Goal: Transaction & Acquisition: Download file/media

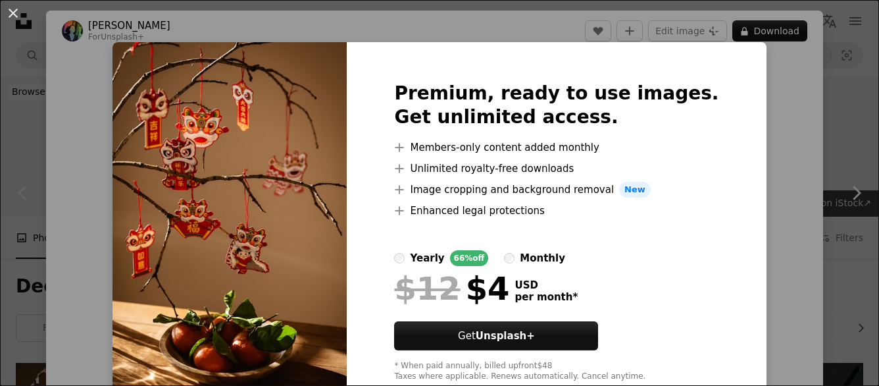
scroll to position [397, 0]
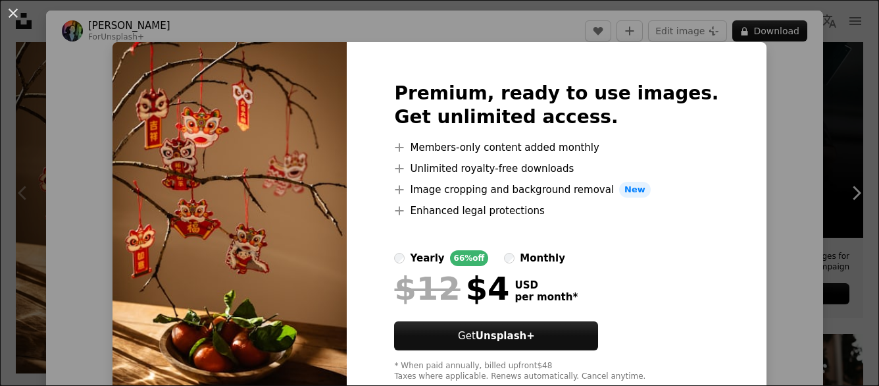
click at [763, 184] on div "An X shape Premium, ready to use images. Get unlimited access. A plus sign Memb…" at bounding box center [439, 193] width 879 height 386
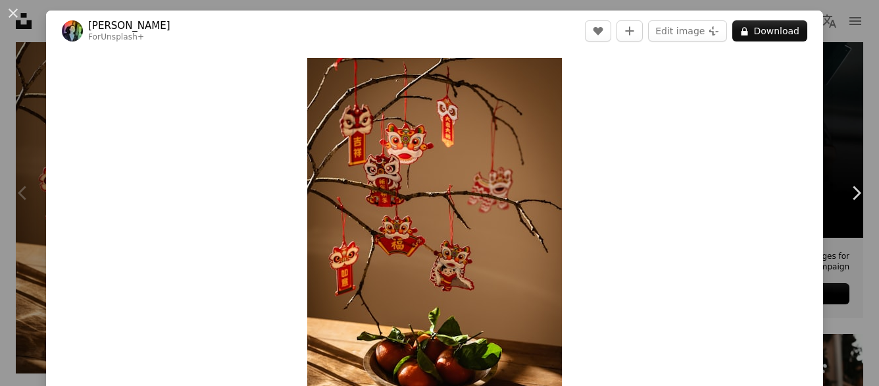
click at [826, 55] on div "An X shape Chevron left Chevron right [PERSON_NAME] For Unsplash+ A heart A plu…" at bounding box center [439, 193] width 879 height 386
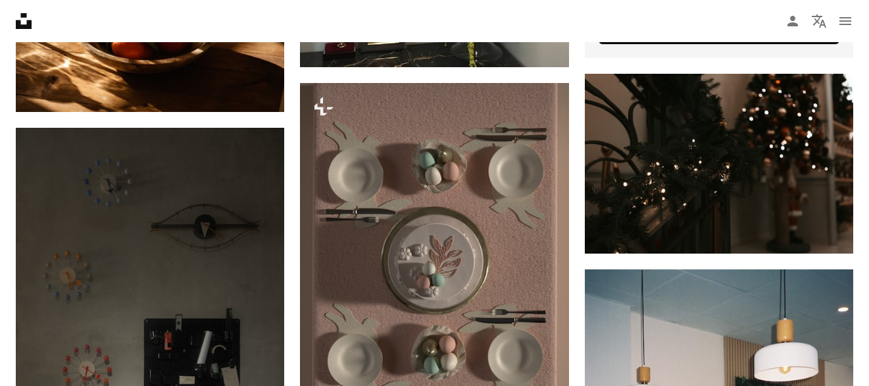
scroll to position [737, 0]
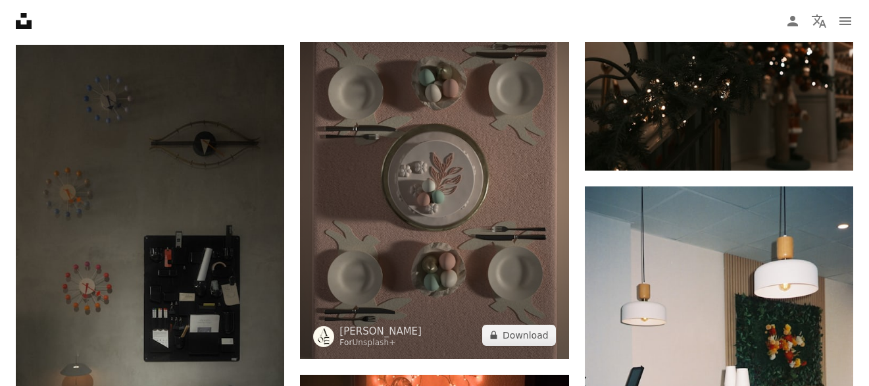
click at [447, 185] on img at bounding box center [434, 179] width 268 height 359
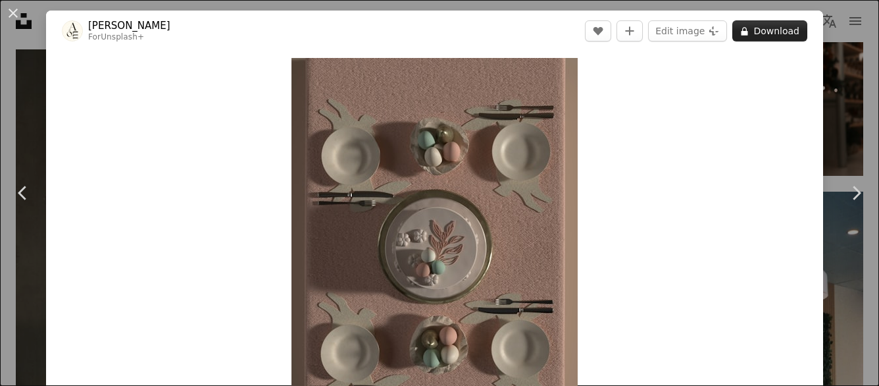
click at [733, 25] on button "A lock Download" at bounding box center [769, 30] width 75 height 21
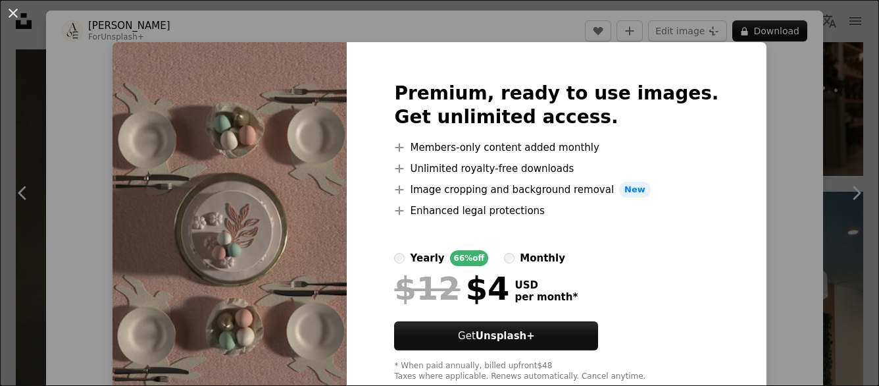
click at [802, 98] on div "An X shape Premium, ready to use images. Get unlimited access. A plus sign Memb…" at bounding box center [439, 193] width 879 height 386
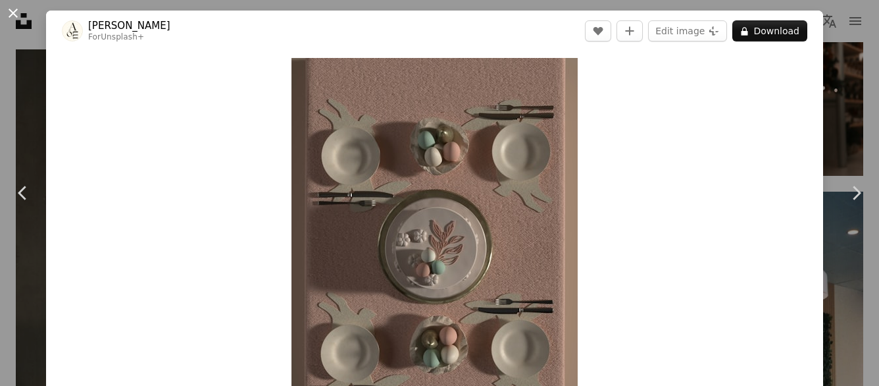
click at [18, 12] on button "An X shape" at bounding box center [13, 13] width 16 height 16
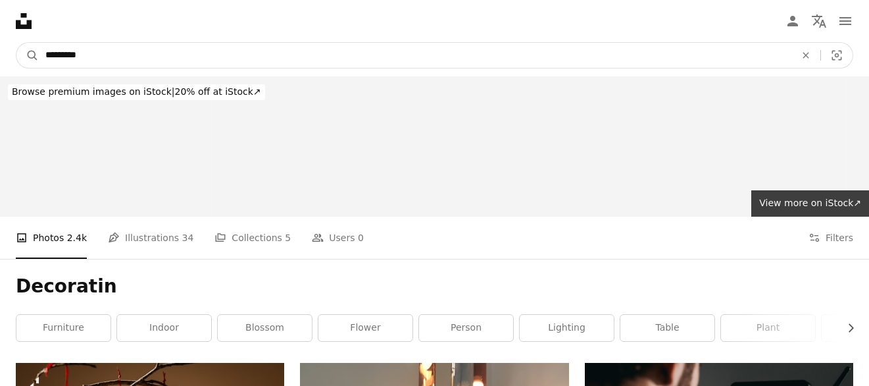
click at [92, 54] on input "*********" at bounding box center [415, 55] width 753 height 25
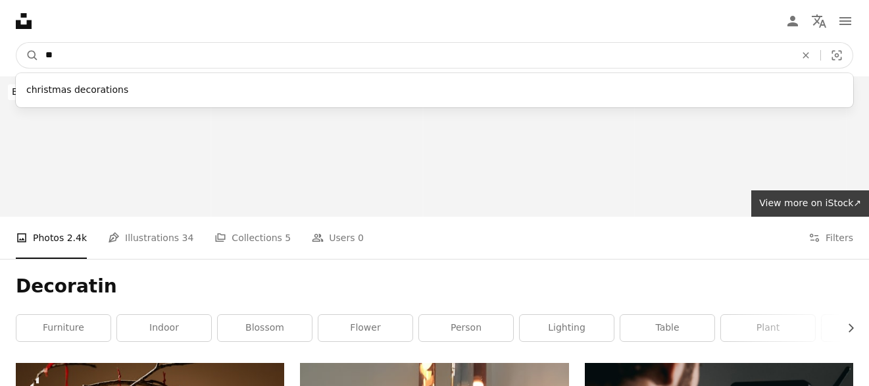
type input "*"
type input "****"
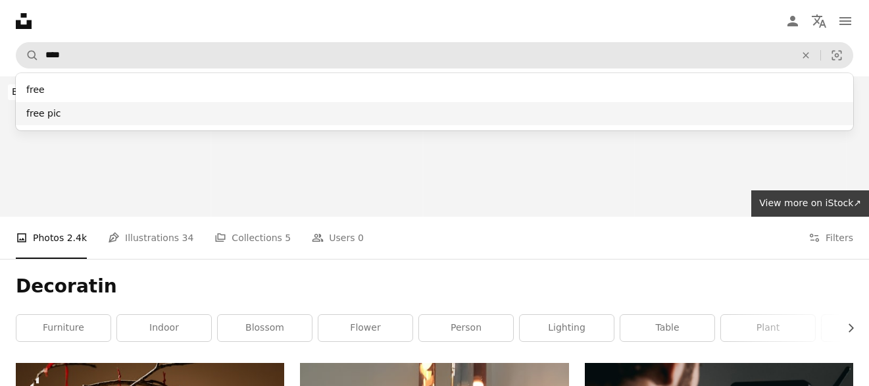
click at [76, 111] on div "free pic" at bounding box center [435, 114] width 838 height 24
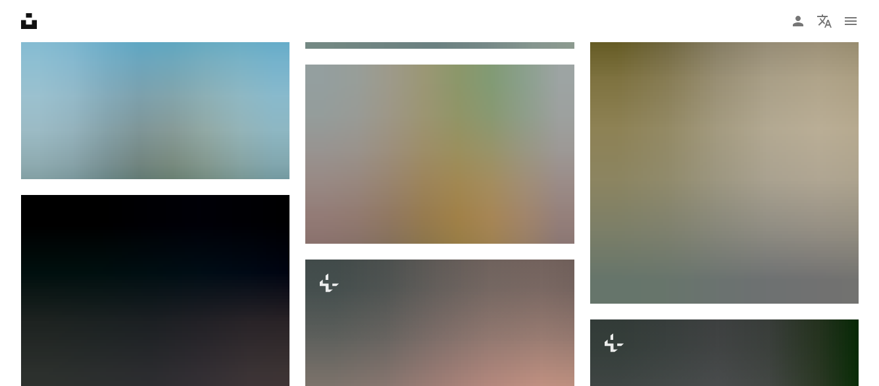
scroll to position [1337, 0]
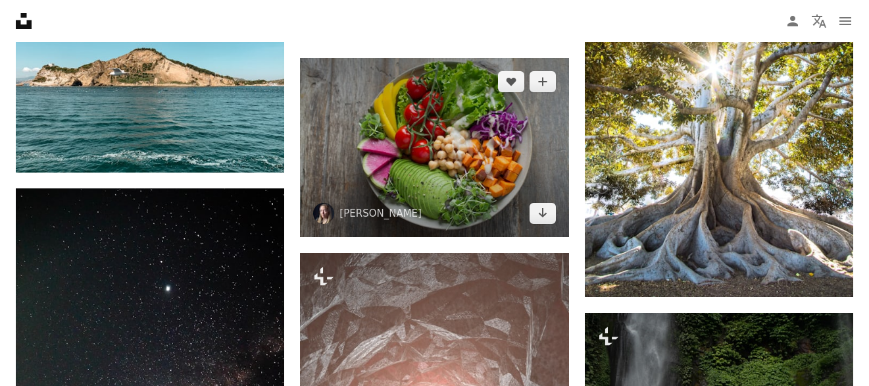
click at [484, 174] on img at bounding box center [434, 147] width 268 height 179
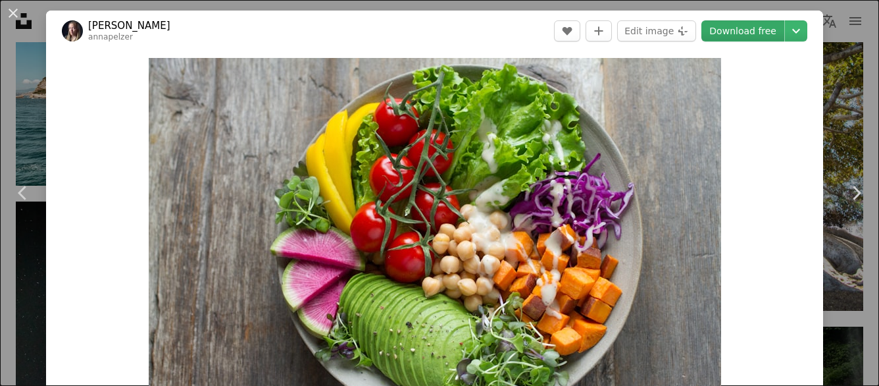
click at [747, 34] on link "Download free" at bounding box center [742, 30] width 83 height 21
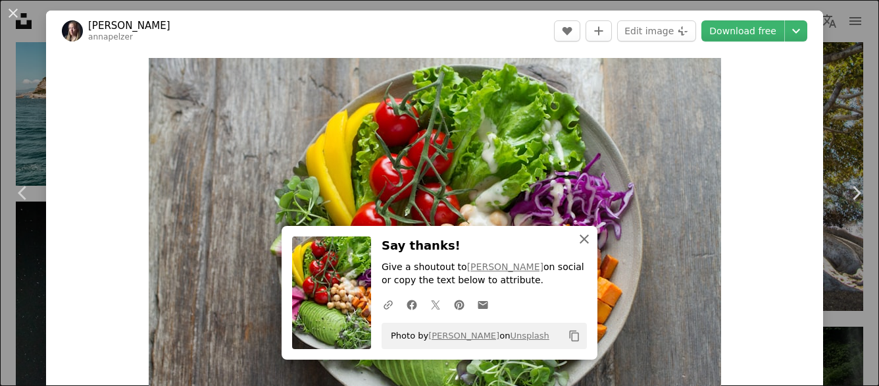
click at [582, 236] on icon "button" at bounding box center [584, 238] width 9 height 9
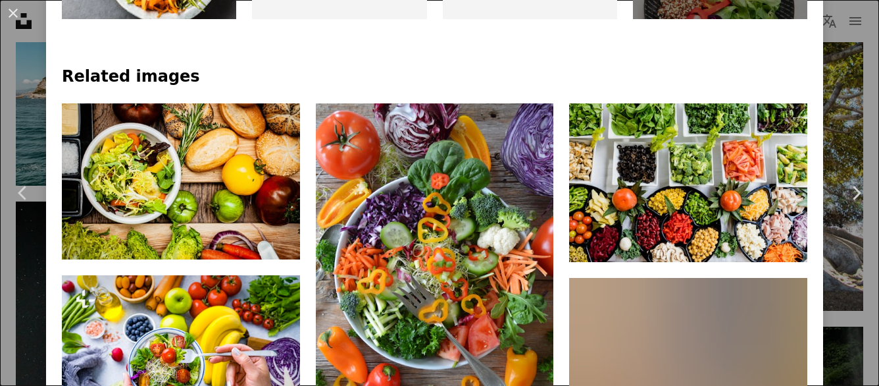
scroll to position [832, 0]
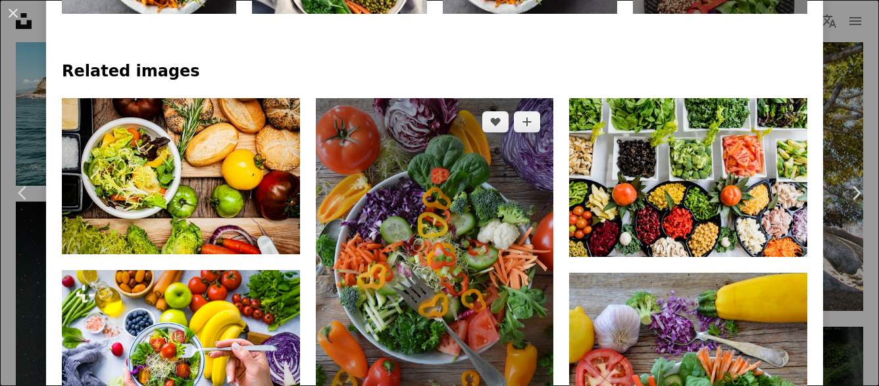
click at [422, 262] on img at bounding box center [435, 268] width 238 height 341
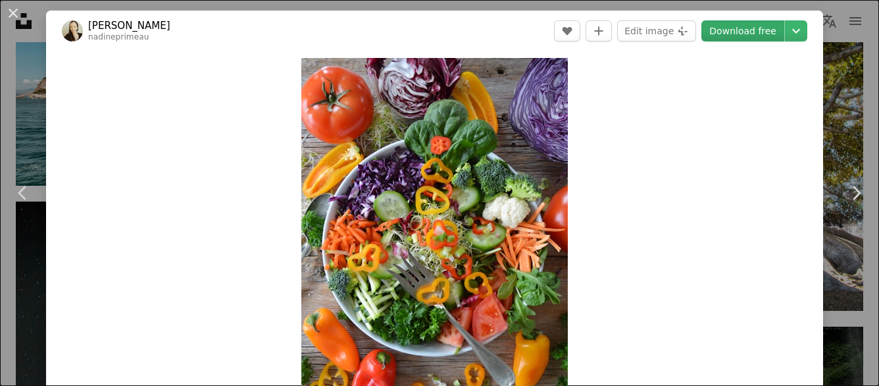
click at [736, 28] on link "Download free" at bounding box center [742, 30] width 83 height 21
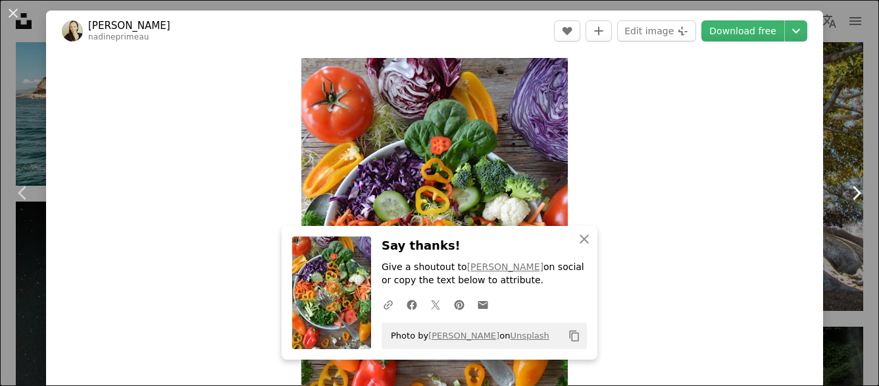
click at [856, 156] on link "Chevron right" at bounding box center [856, 193] width 46 height 126
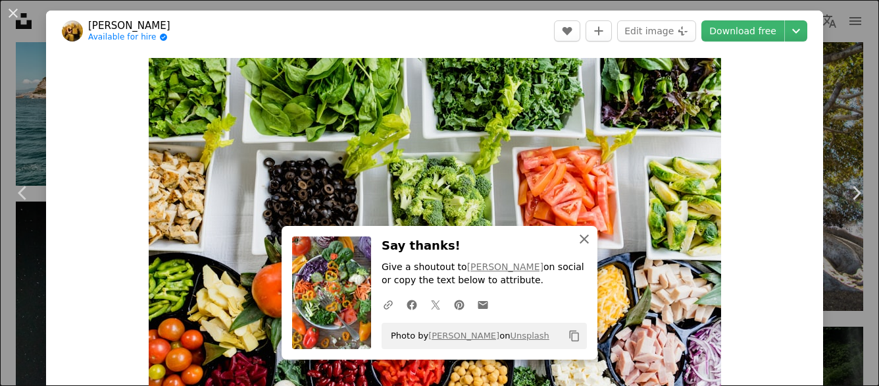
click at [576, 237] on icon "An X shape" at bounding box center [584, 239] width 16 height 16
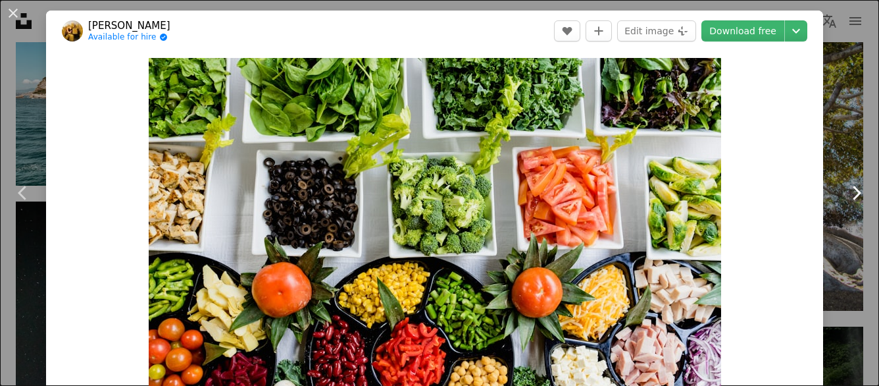
click at [849, 190] on icon "Chevron right" at bounding box center [855, 192] width 21 height 21
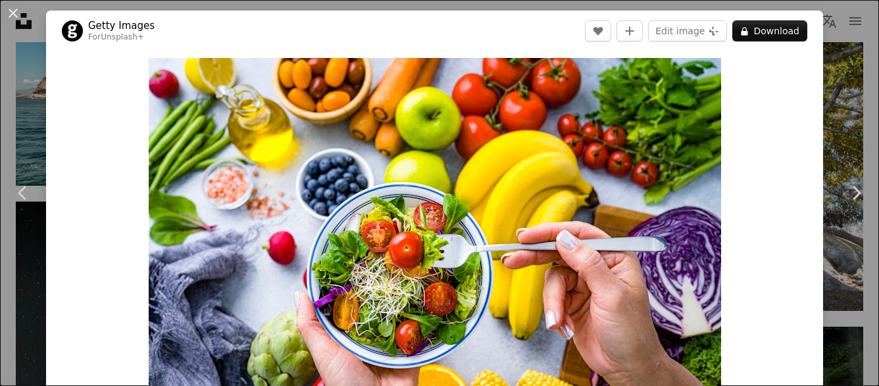
click at [830, 25] on div "An X shape Chevron left Chevron right Getty Images For Unsplash+ A heart A plus…" at bounding box center [439, 193] width 879 height 386
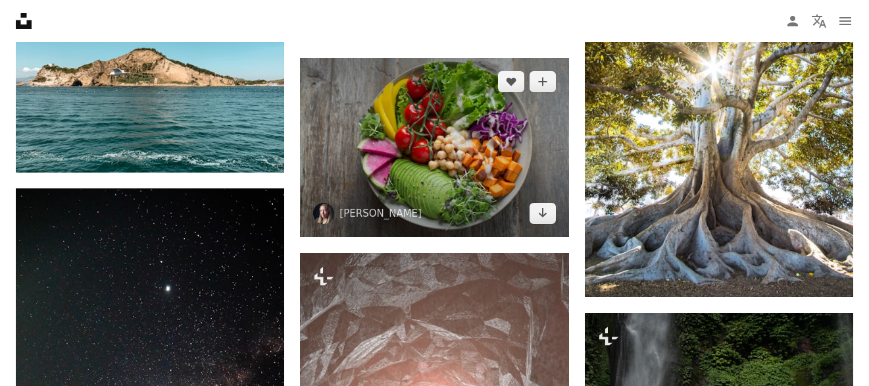
click at [531, 195] on img at bounding box center [434, 147] width 268 height 179
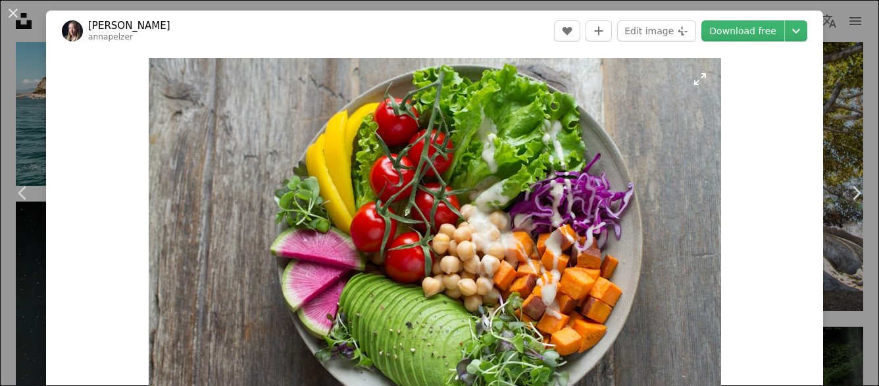
click at [695, 263] on img "Zoom in on this image" at bounding box center [435, 249] width 572 height 382
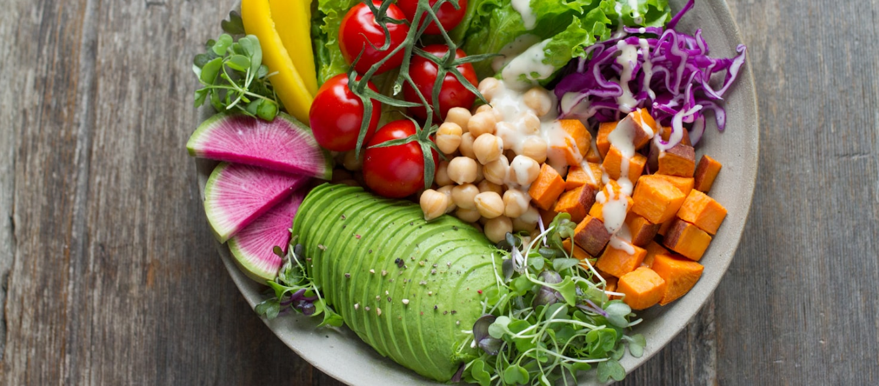
scroll to position [187, 0]
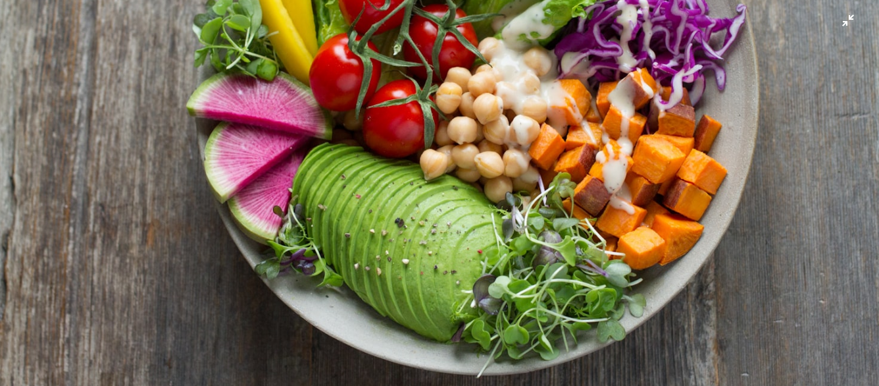
click at [838, 26] on img "Zoom out on this image" at bounding box center [439, 105] width 880 height 587
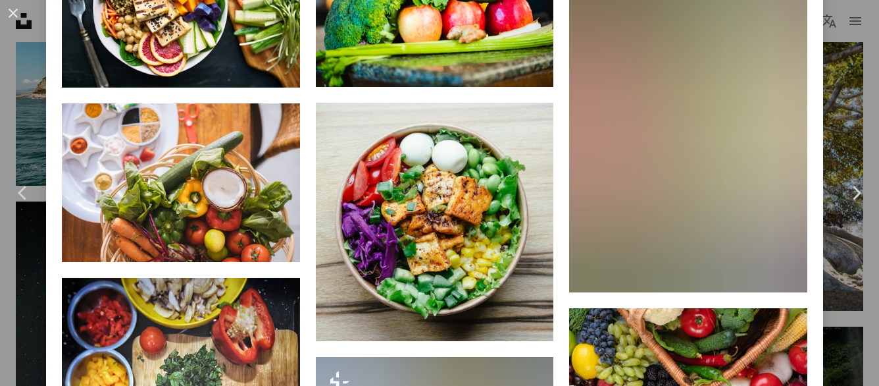
scroll to position [2420, 0]
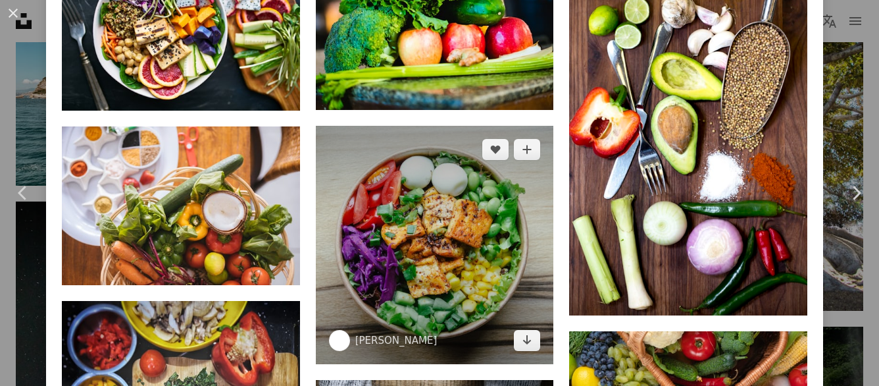
click at [445, 253] on img at bounding box center [435, 245] width 238 height 238
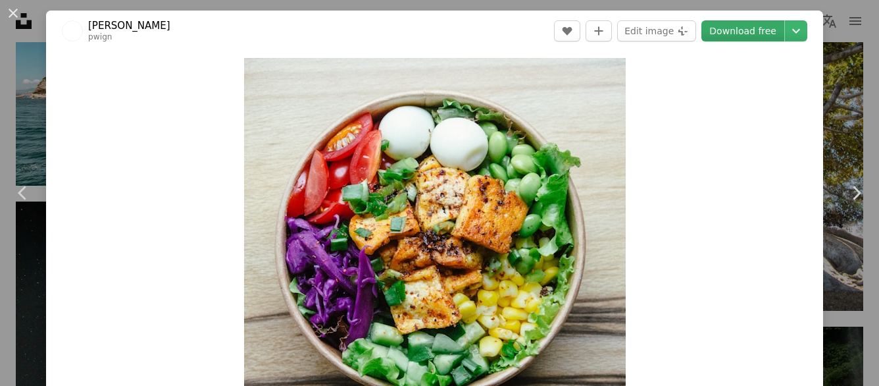
click at [752, 33] on link "Download free" at bounding box center [742, 30] width 83 height 21
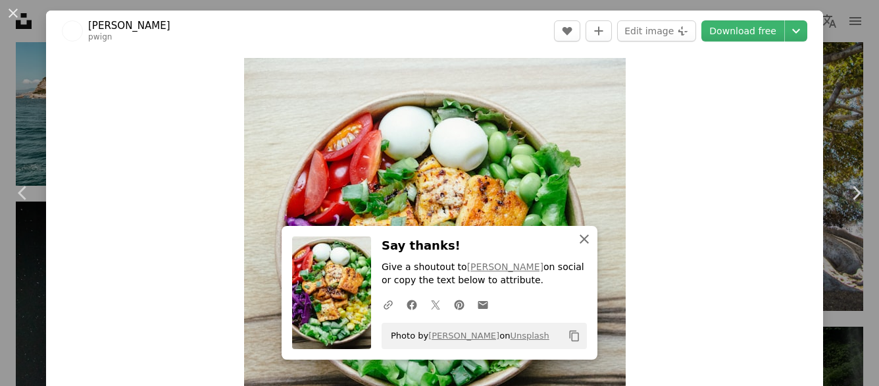
click at [582, 238] on icon "An X shape" at bounding box center [584, 239] width 16 height 16
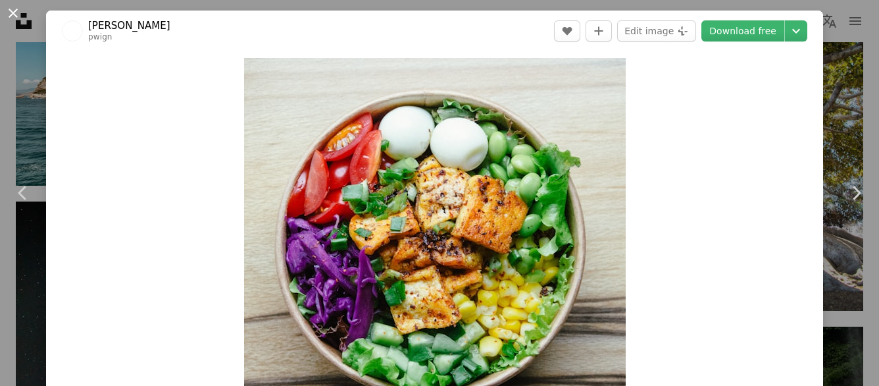
click at [13, 14] on button "An X shape" at bounding box center [13, 13] width 16 height 16
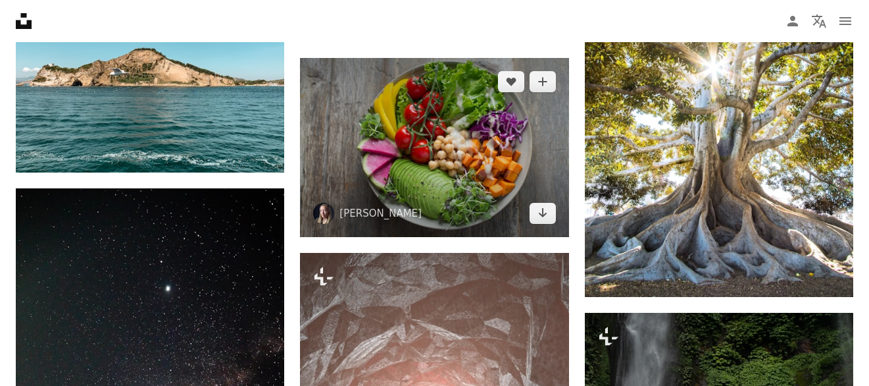
click at [453, 153] on img at bounding box center [434, 147] width 268 height 179
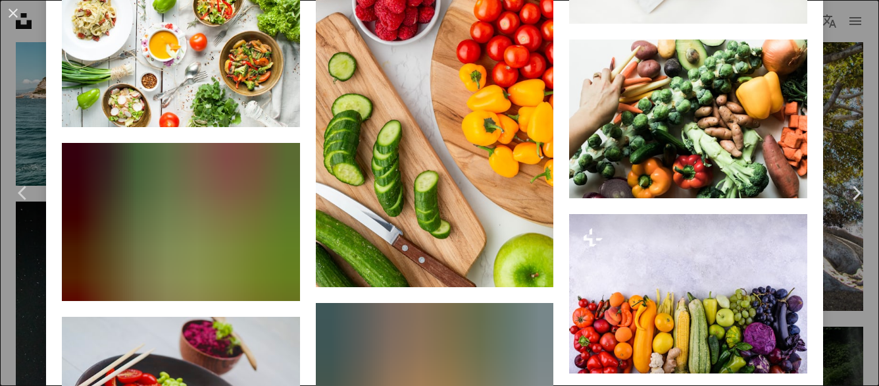
scroll to position [4833, 0]
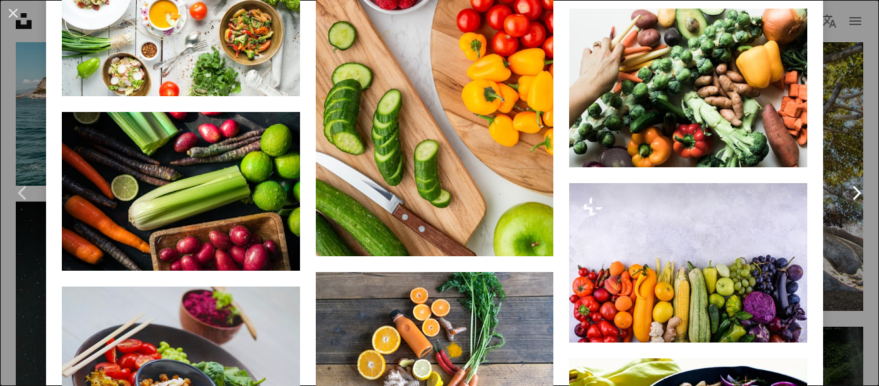
click at [833, 238] on link "Chevron right" at bounding box center [856, 193] width 46 height 126
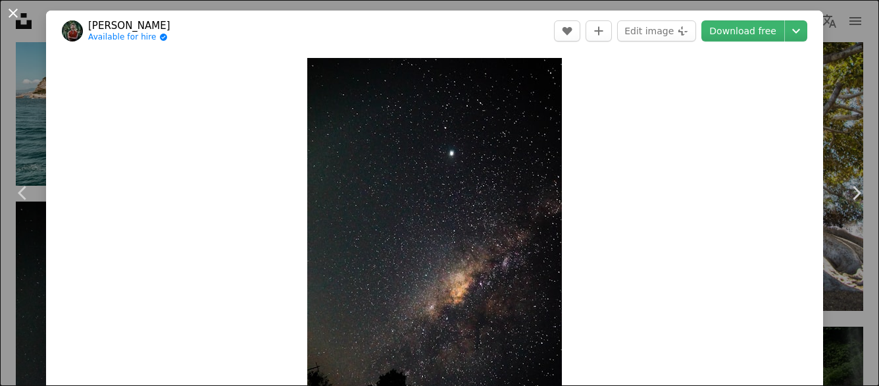
click at [18, 8] on button "An X shape" at bounding box center [13, 13] width 16 height 16
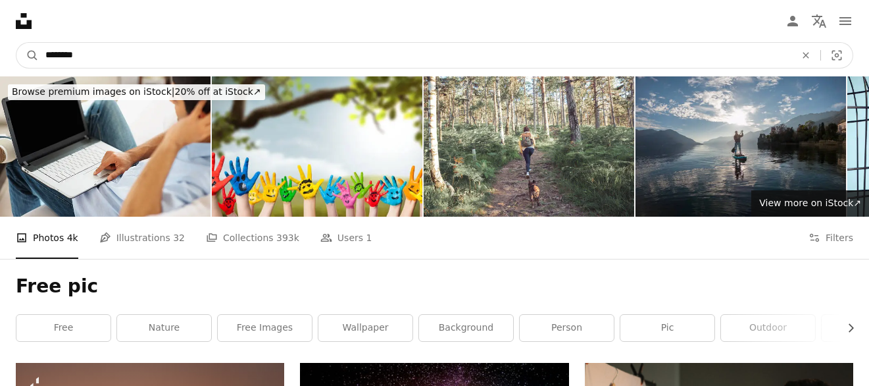
click at [222, 53] on input "********" at bounding box center [415, 55] width 753 height 25
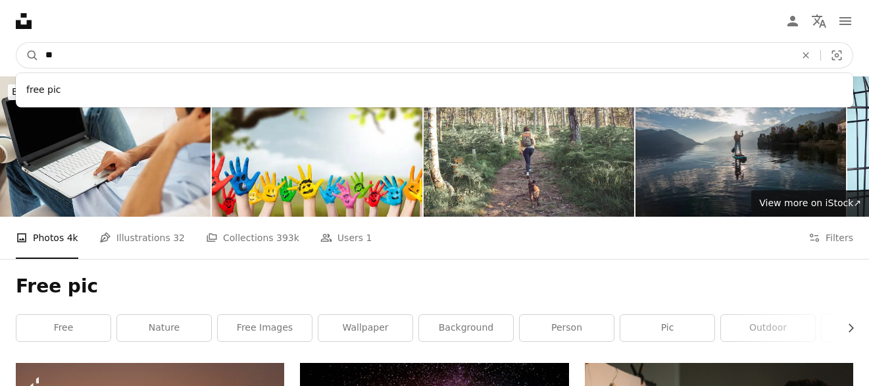
type input "*"
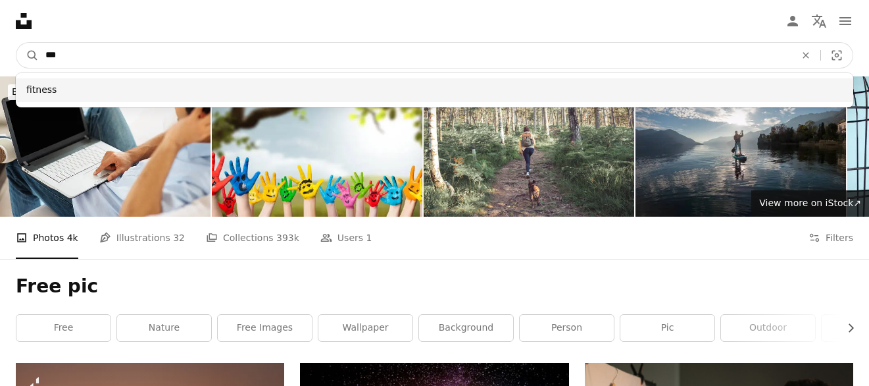
type input "***"
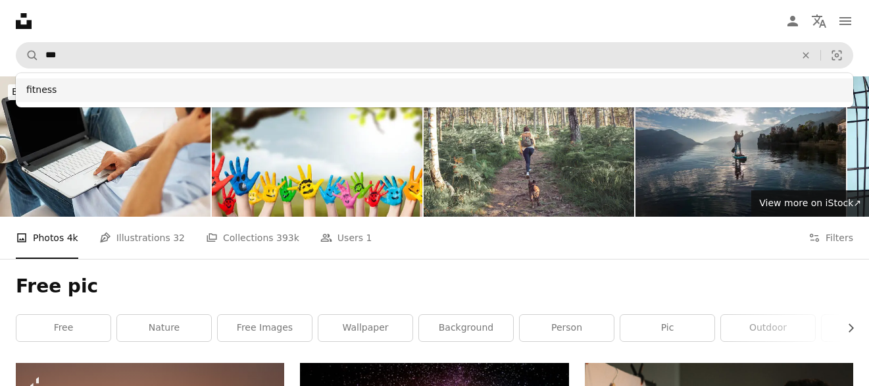
click at [133, 86] on div "fitness" at bounding box center [435, 90] width 838 height 24
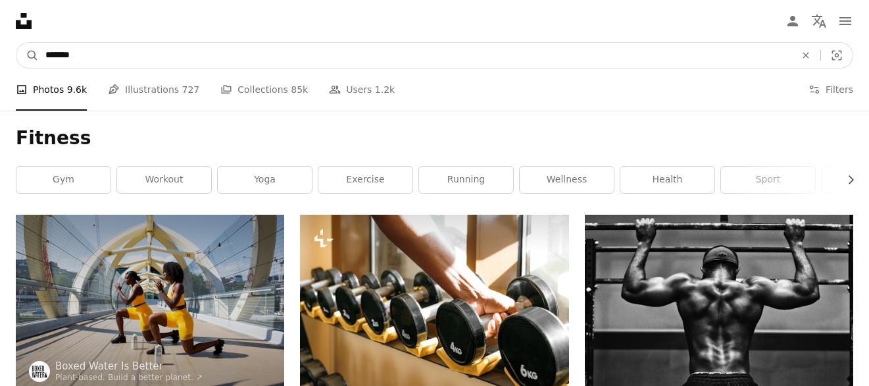
click at [116, 53] on input "*******" at bounding box center [415, 55] width 753 height 25
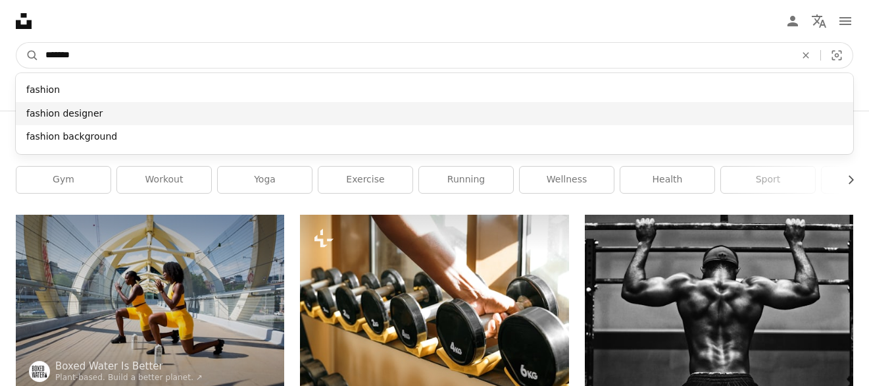
type input "*******"
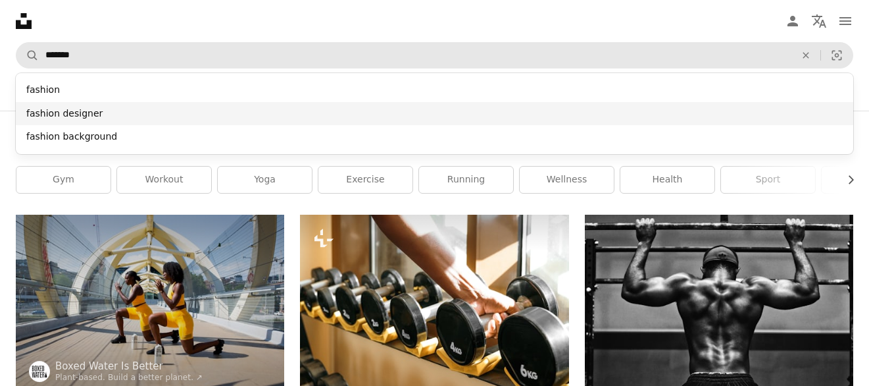
click at [92, 109] on div "fashion designer" at bounding box center [435, 114] width 838 height 24
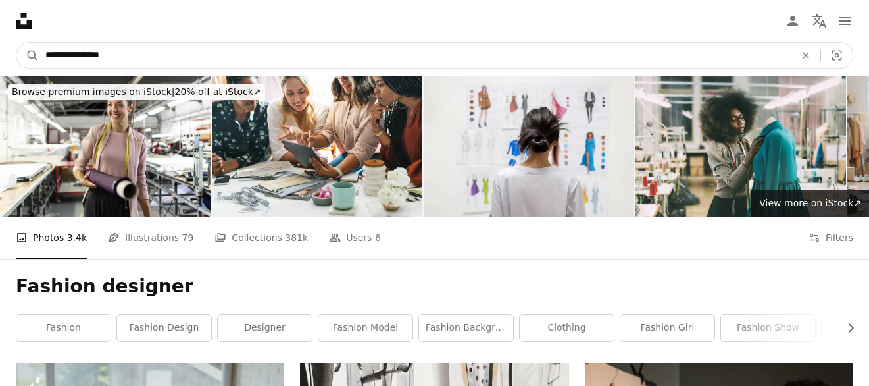
click at [137, 46] on input "**********" at bounding box center [415, 55] width 753 height 25
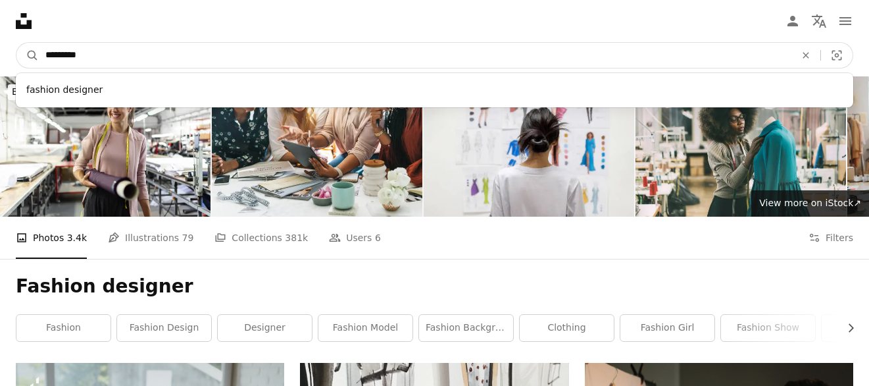
type input "*******"
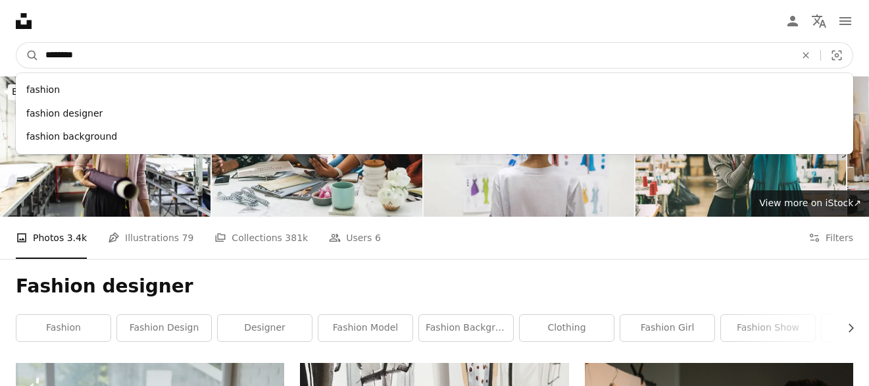
click button "A magnifying glass" at bounding box center [27, 55] width 22 height 25
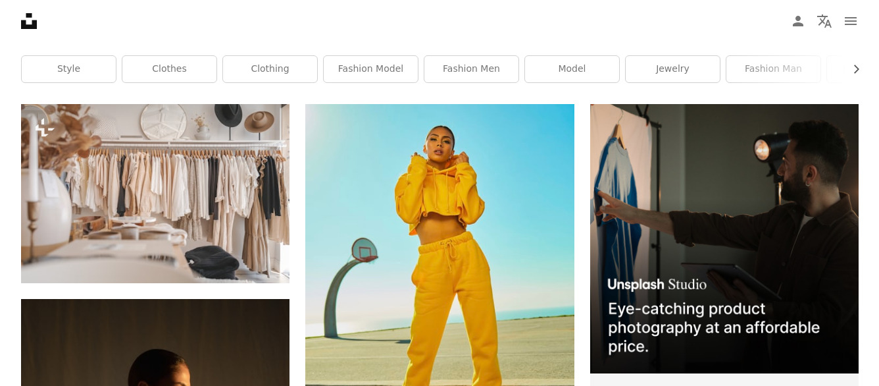
scroll to position [245, 0]
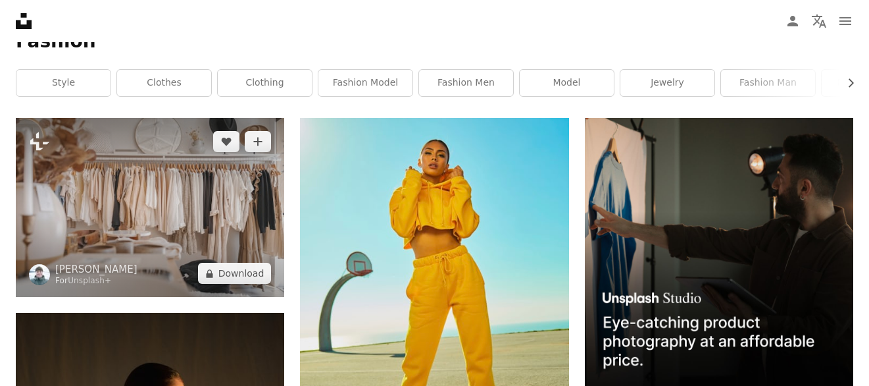
click at [278, 186] on img at bounding box center [150, 207] width 268 height 179
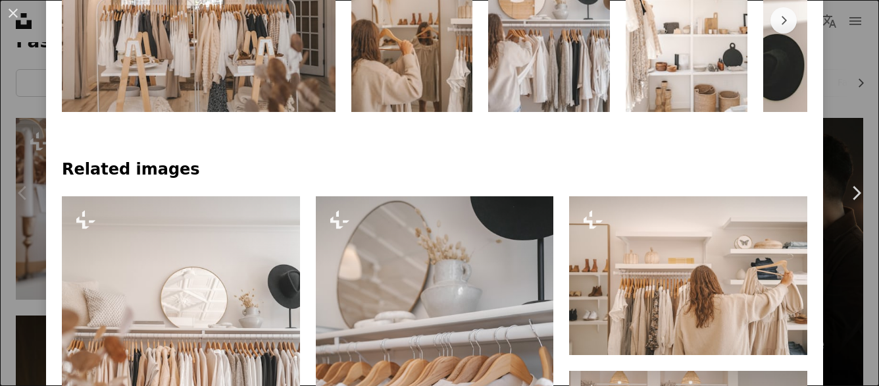
scroll to position [958, 0]
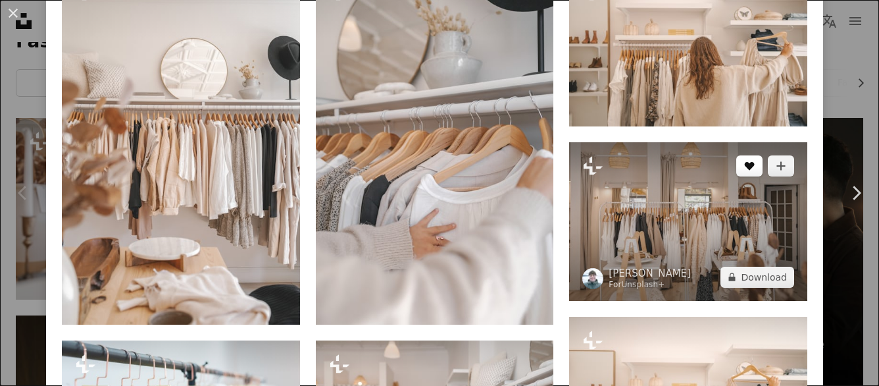
click at [745, 163] on icon "Like" at bounding box center [750, 166] width 10 height 9
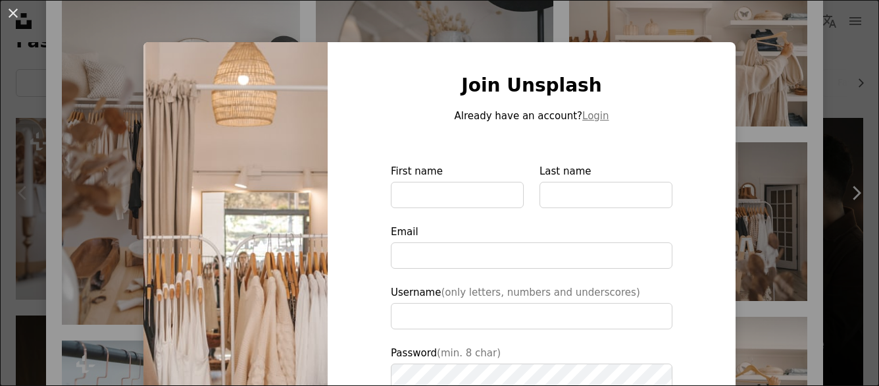
click at [753, 93] on div "An X shape Join Unsplash Already have an account? Login First name Last name Em…" at bounding box center [439, 193] width 879 height 386
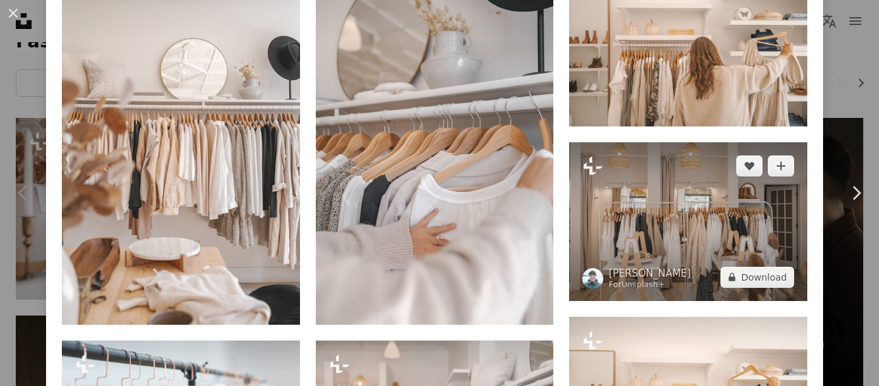
click at [716, 208] on img at bounding box center [688, 221] width 238 height 159
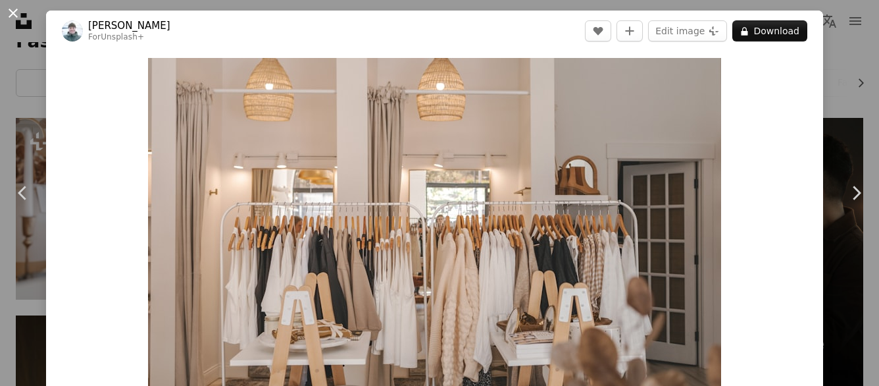
click at [11, 13] on button "An X shape" at bounding box center [13, 13] width 16 height 16
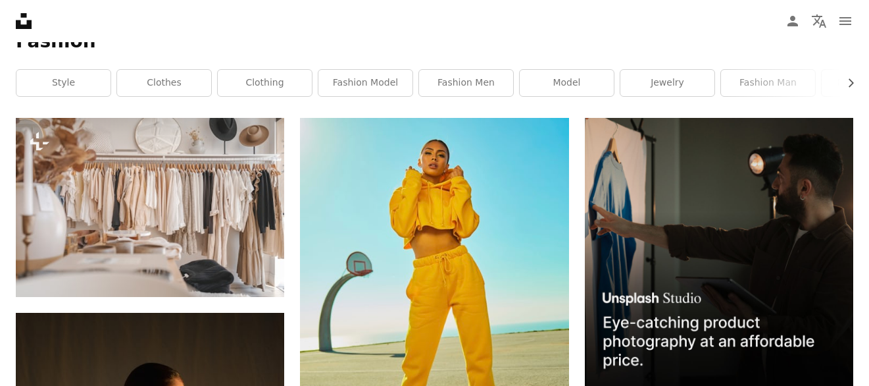
click at [720, 189] on img at bounding box center [719, 252] width 268 height 268
